Goal: Transaction & Acquisition: Purchase product/service

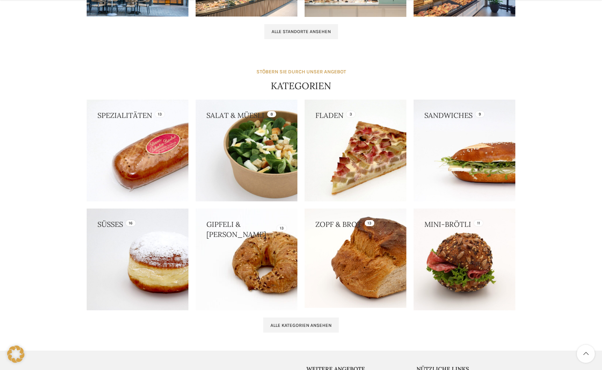
scroll to position [576, 0]
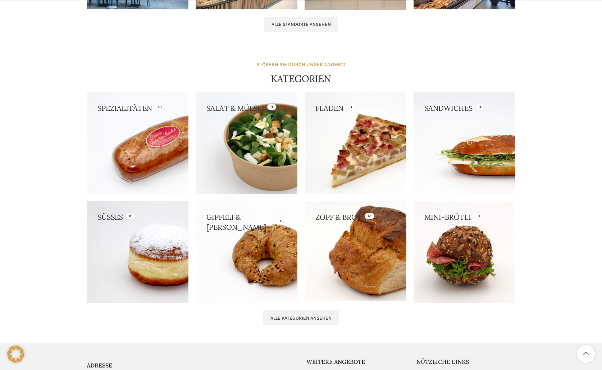
click at [346, 223] on link at bounding box center [356, 250] width 102 height 99
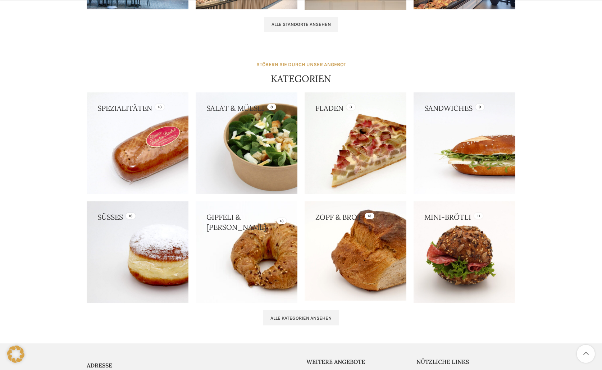
click at [236, 251] on link at bounding box center [247, 252] width 102 height 102
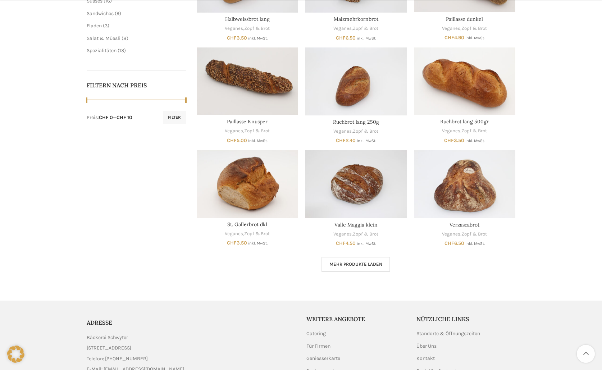
scroll to position [357, 0]
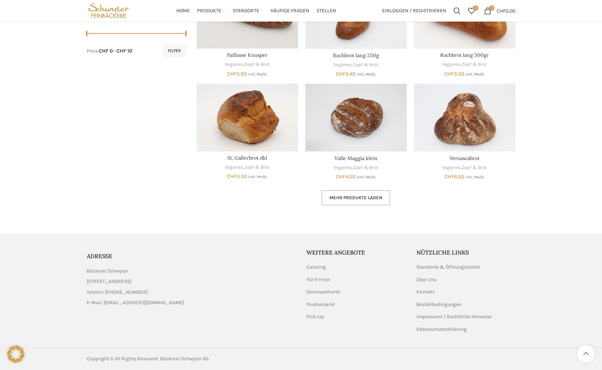
click at [341, 203] on link "Mehr Produkte laden" at bounding box center [356, 197] width 69 height 15
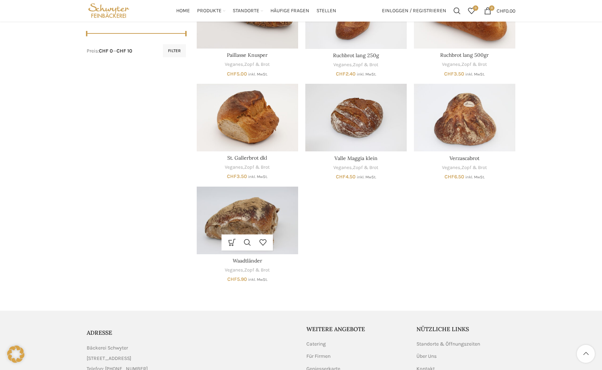
click at [282, 223] on img "Waadtländer" at bounding box center [247, 221] width 101 height 68
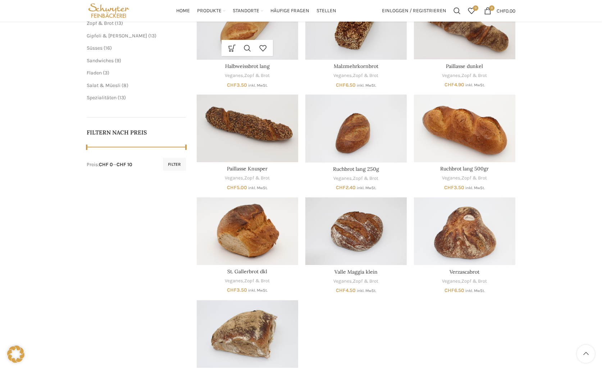
scroll to position [146, 0]
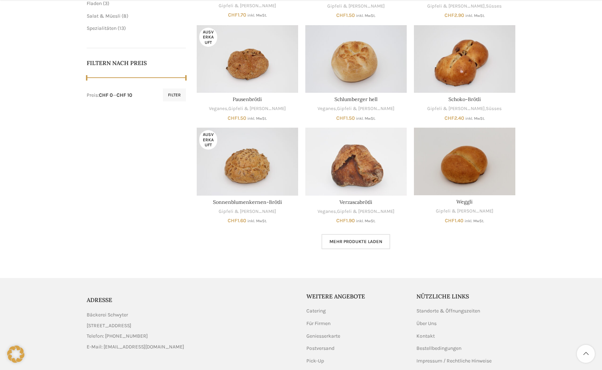
scroll to position [324, 0]
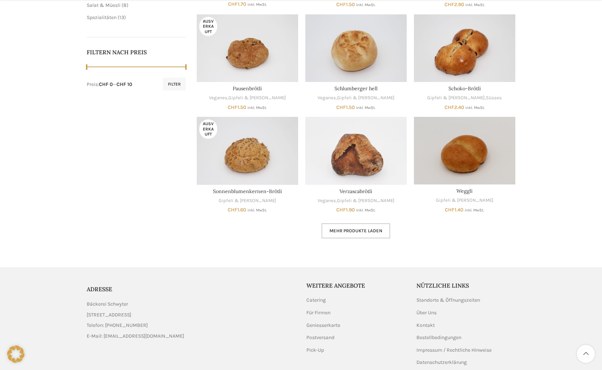
click at [362, 229] on span "Mehr Produkte laden" at bounding box center [355, 231] width 53 height 6
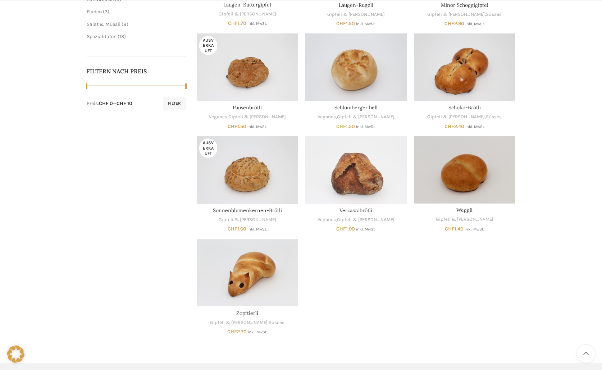
scroll to position [360, 0]
